Goal: Task Accomplishment & Management: Complete application form

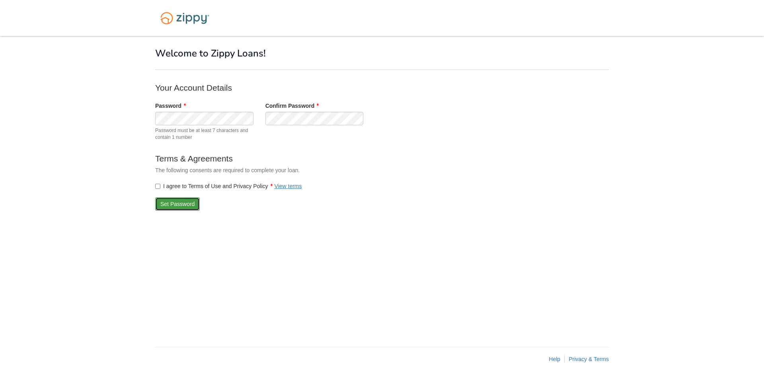
click at [167, 202] on button "Set Password" at bounding box center [177, 204] width 45 height 14
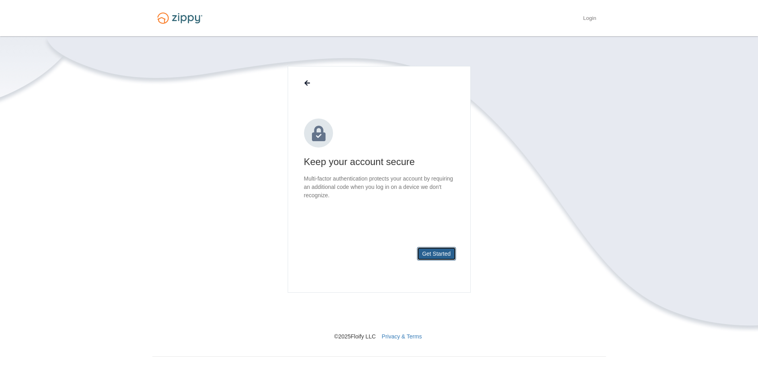
click at [432, 255] on button "Get Started" at bounding box center [436, 254] width 39 height 14
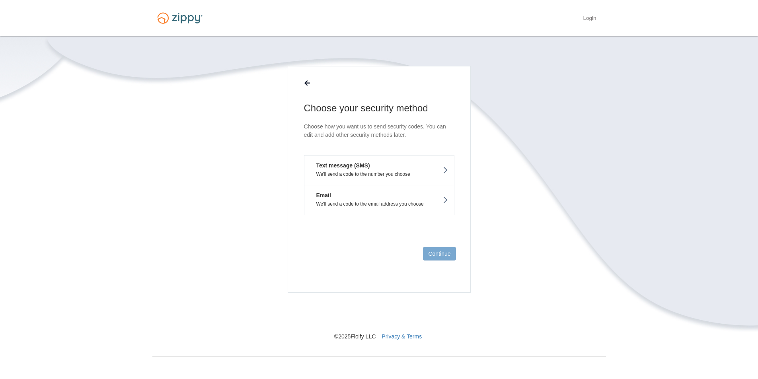
click at [432, 170] on button "Text message (SMS) We'll send a code to the number you choose" at bounding box center [379, 170] width 150 height 30
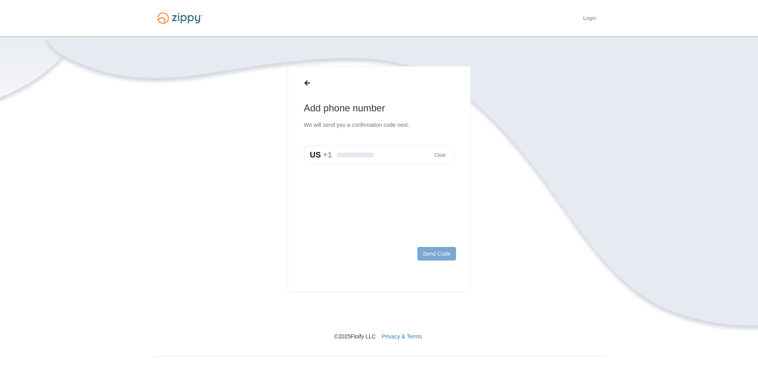
click at [340, 154] on input "text" at bounding box center [379, 154] width 150 height 19
type input "**********"
click at [439, 257] on button "Send Code" at bounding box center [436, 254] width 38 height 14
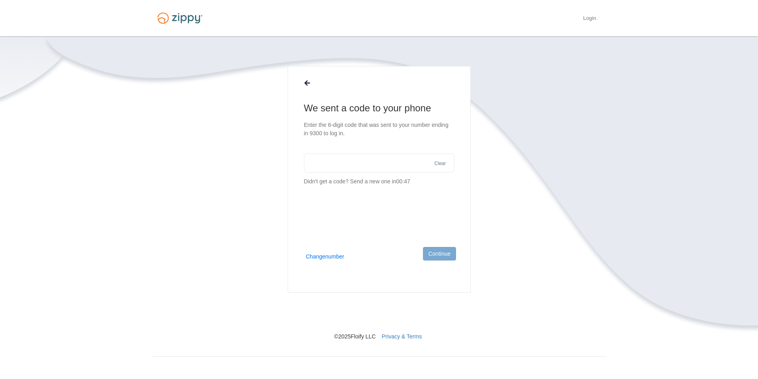
click at [330, 163] on input "text" at bounding box center [379, 163] width 150 height 19
type input "******"
click at [437, 256] on button "Continue" at bounding box center [439, 254] width 33 height 14
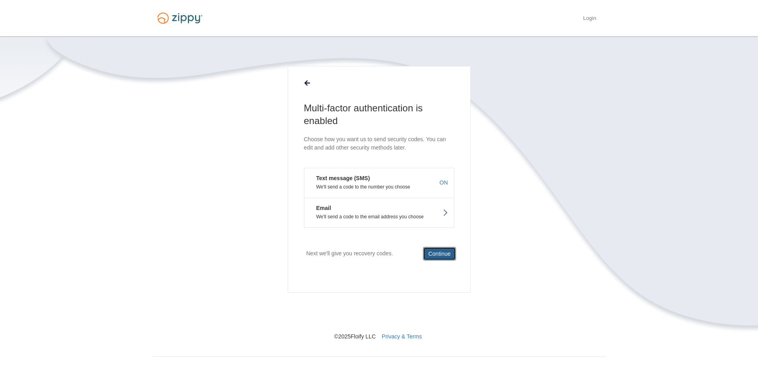
click at [437, 256] on button "Continue" at bounding box center [439, 254] width 33 height 14
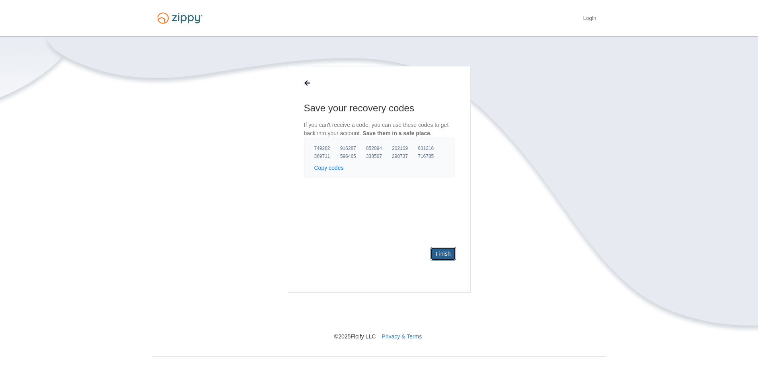
click at [452, 253] on link "Finish" at bounding box center [442, 254] width 25 height 14
